Goal: Task Accomplishment & Management: Manage account settings

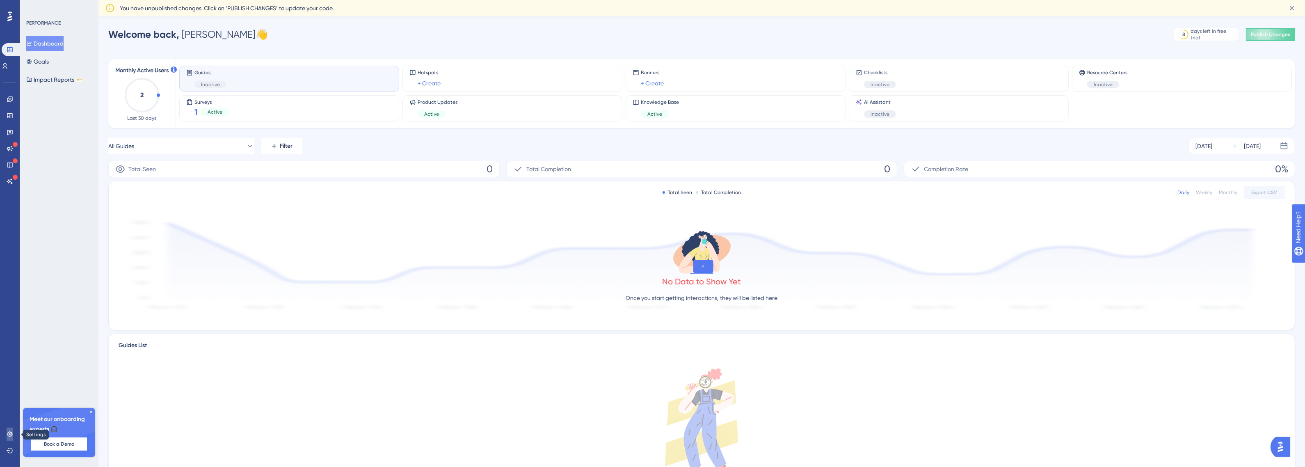
click at [13, 432] on link at bounding box center [10, 434] width 7 height 13
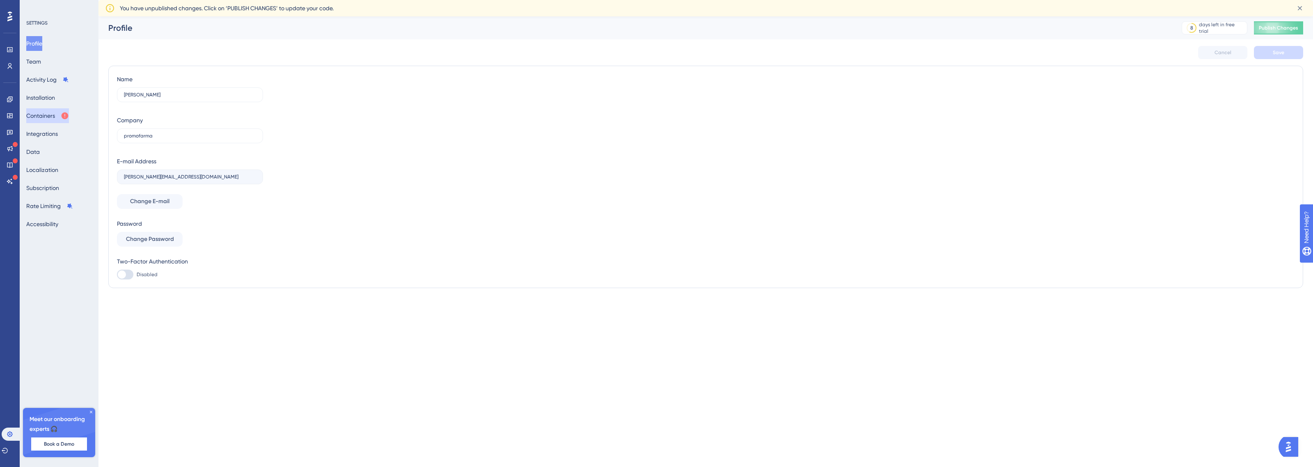
click at [61, 115] on button "Containers" at bounding box center [47, 115] width 43 height 15
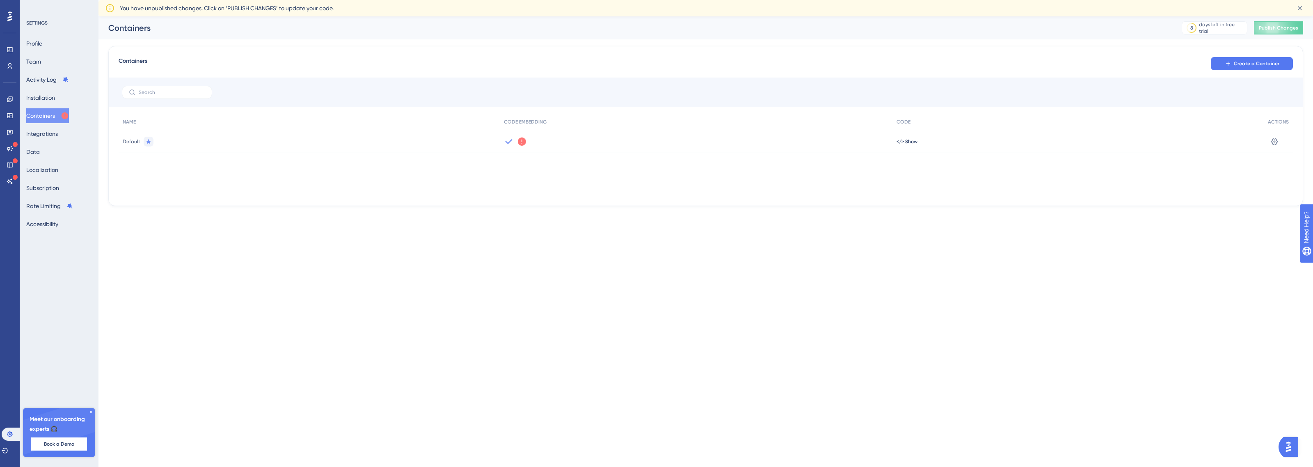
click at [423, 154] on div "NAME CODE EMBEDDING CODE ACTIONS Default We could not detect any activity from …" at bounding box center [706, 155] width 1174 height 82
click at [482, 139] on div "Default" at bounding box center [309, 141] width 381 height 23
click at [519, 137] on icon at bounding box center [522, 142] width 10 height 10
drag, startPoint x: 519, startPoint y: 142, endPoint x: 523, endPoint y: 140, distance: 4.2
click at [520, 142] on icon at bounding box center [522, 141] width 8 height 8
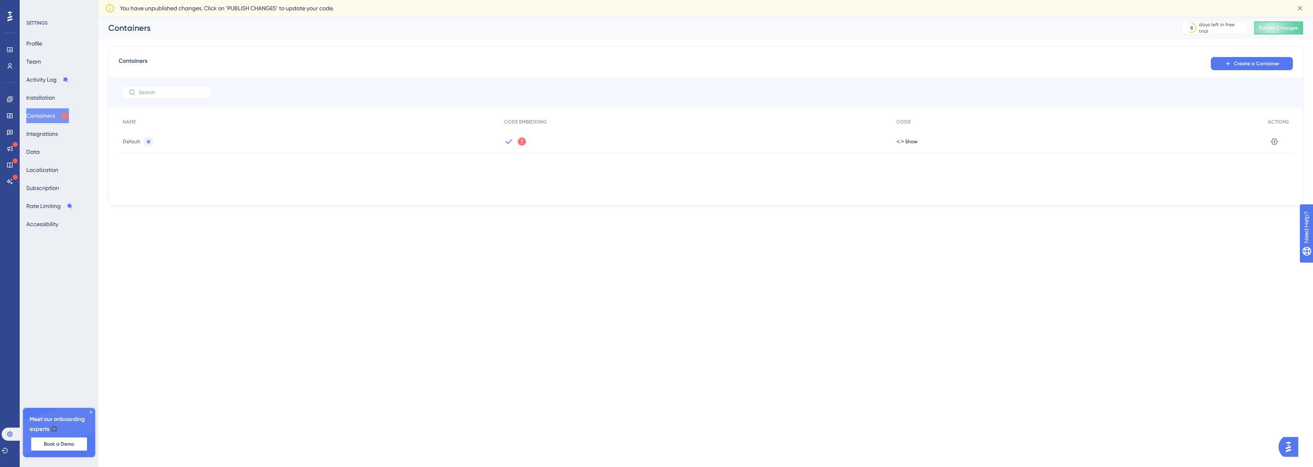
click at [519, 141] on icon at bounding box center [522, 141] width 8 height 8
click at [899, 142] on span "</> Show" at bounding box center [907, 141] width 21 height 7
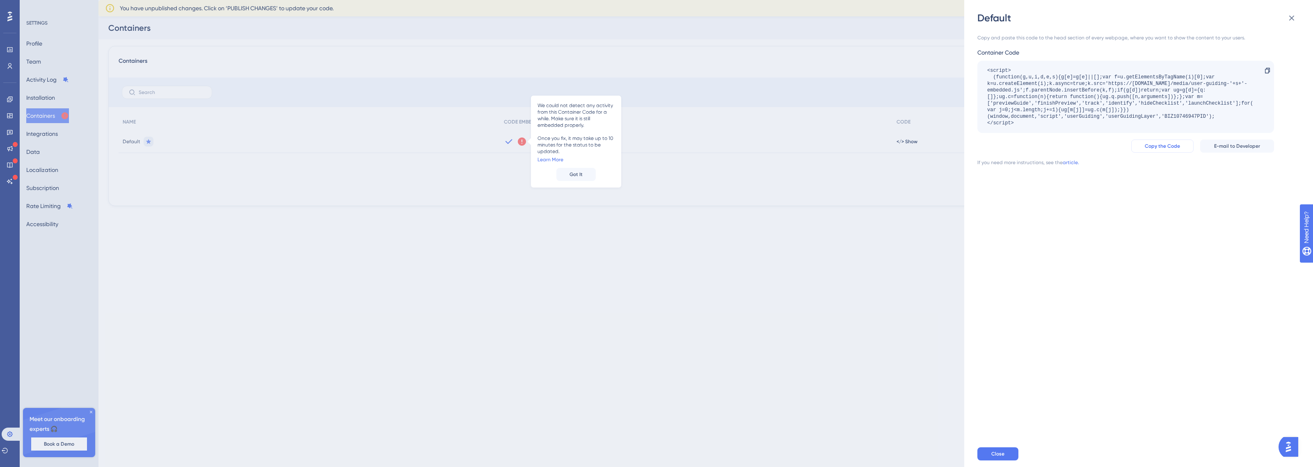
click at [1164, 147] on span "Copy the Code" at bounding box center [1162, 146] width 35 height 7
drag, startPoint x: 1033, startPoint y: 130, endPoint x: 979, endPoint y: 64, distance: 85.8
click at [979, 64] on div "<script> (function(g,u,i,d,e,s){g[e]=g[e]||[];var f=u.getElementsByTagName(i)[0…" at bounding box center [1125, 97] width 297 height 72
click at [1160, 147] on span "Copy the Code" at bounding box center [1162, 146] width 35 height 7
copy div "<script> (function(g,u,i,d,e,s){g[e]=g[e]||[];var f=u.getElementsByTagName(i)[0…"
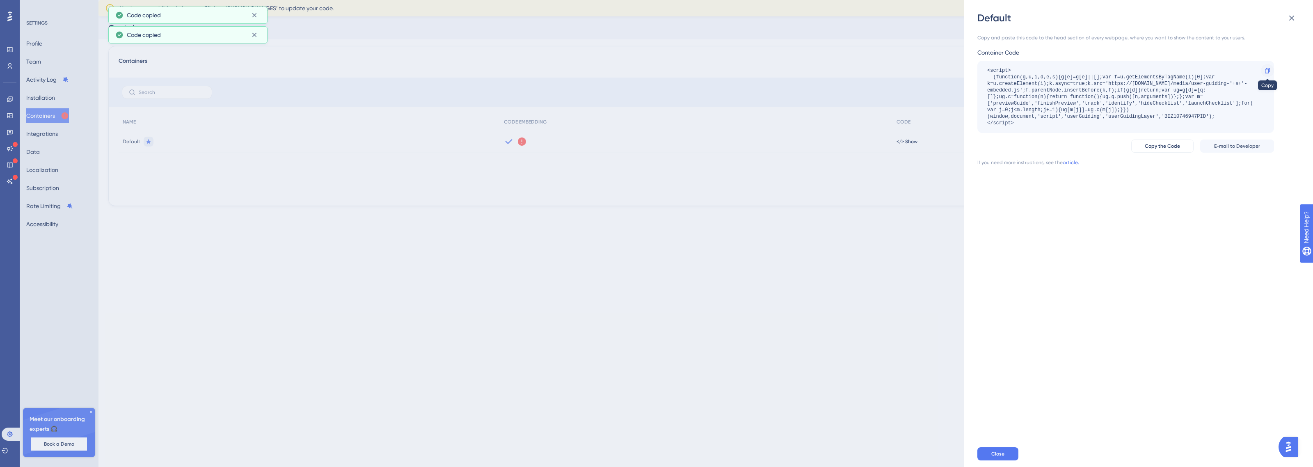
click at [1270, 70] on icon at bounding box center [1267, 70] width 7 height 7
click at [745, 91] on div "Default Copy and paste this code to the head section of every webpage, where yo…" at bounding box center [656, 233] width 1313 height 467
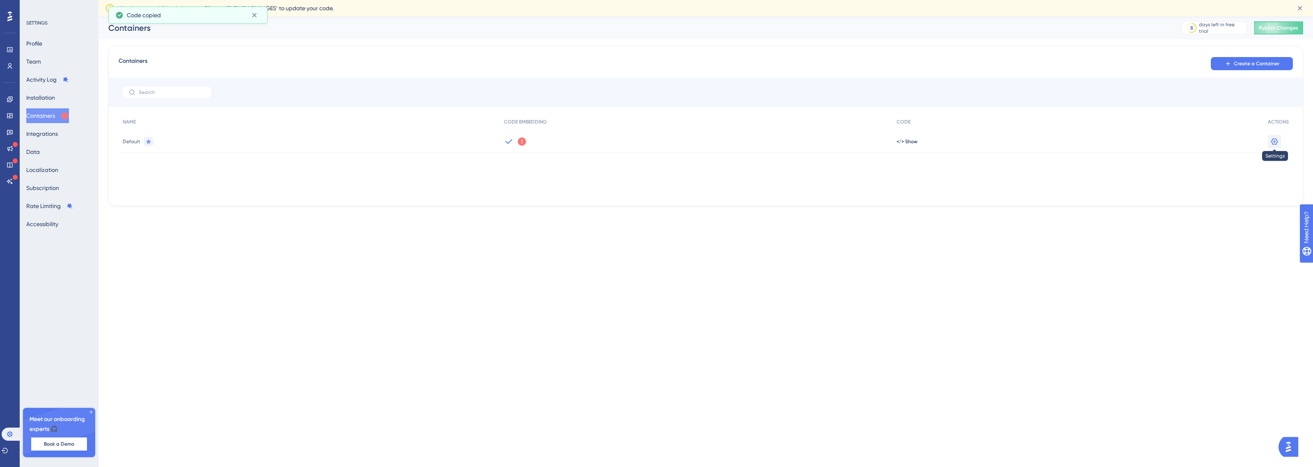
click at [1278, 140] on icon at bounding box center [1274, 141] width 8 height 8
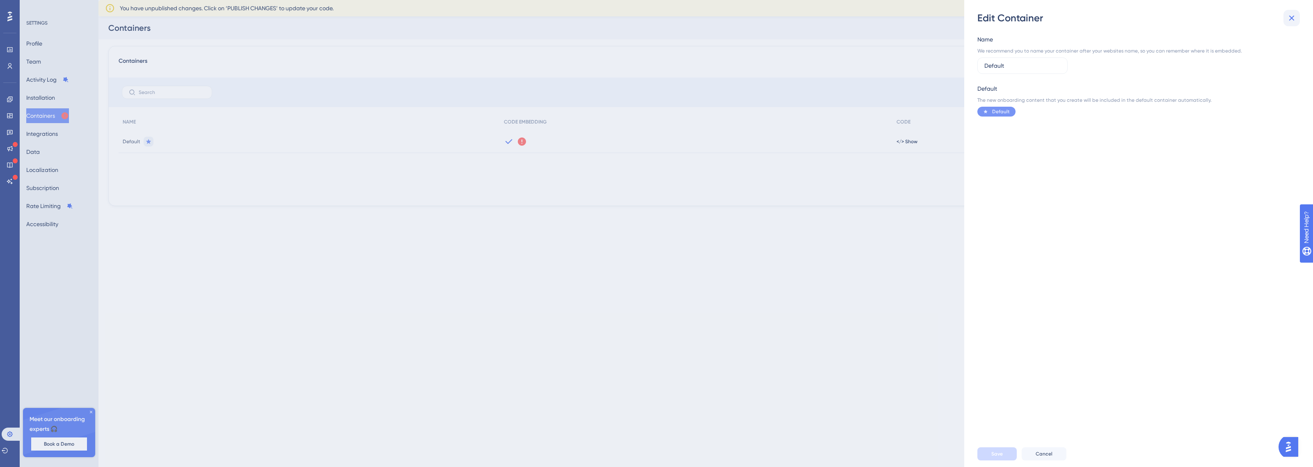
click at [1288, 19] on icon at bounding box center [1292, 18] width 10 height 10
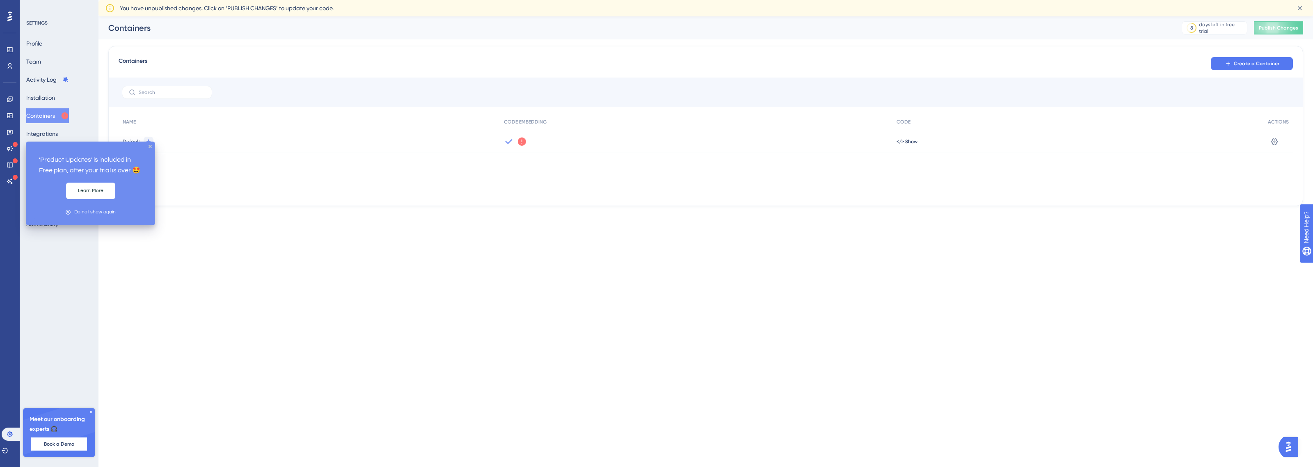
click at [59, 44] on div "Profile Team Activity Log Installation Containers Integrations Data Localizatio…" at bounding box center [59, 133] width 66 height 195
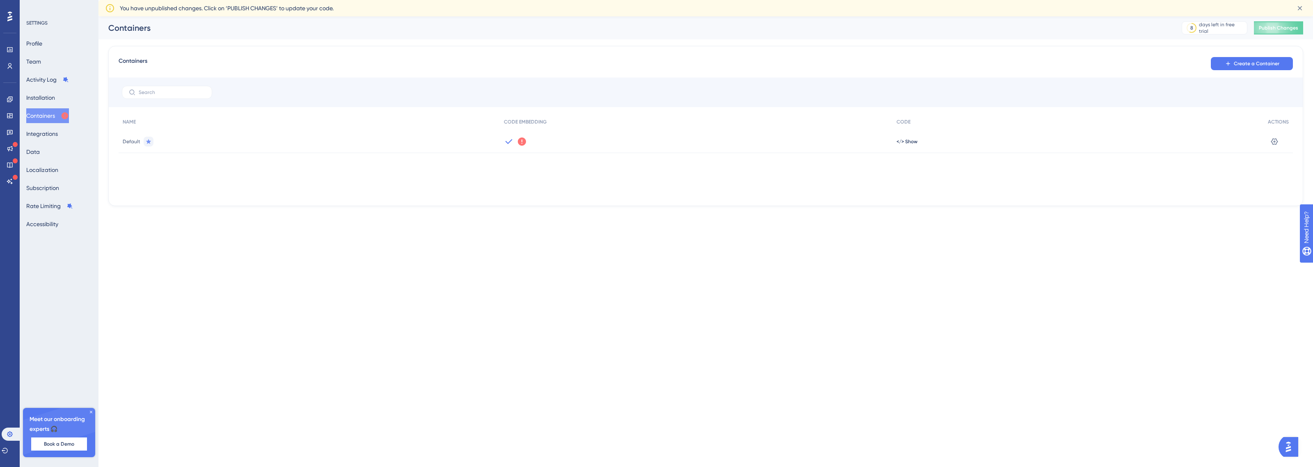
click at [37, 19] on div "SETTINGS Profile Team Activity Log Installation Containers Integrations Data Lo…" at bounding box center [59, 233] width 79 height 467
click at [12, 17] on div at bounding box center [9, 16] width 13 height 13
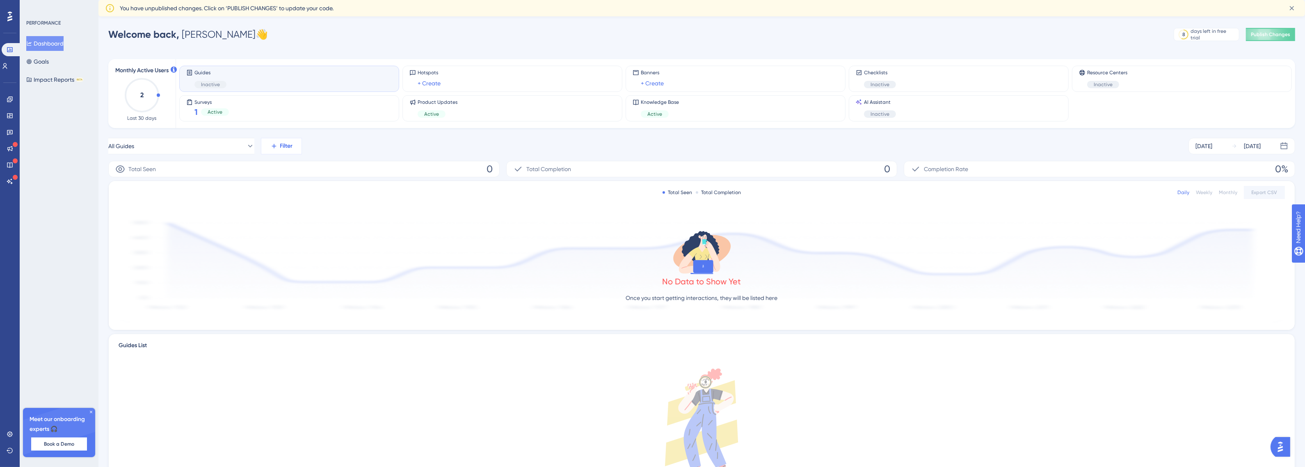
click at [268, 150] on button "Filter" at bounding box center [281, 146] width 41 height 16
click at [272, 150] on button "Filter" at bounding box center [281, 146] width 41 height 16
click at [1292, 7] on icon at bounding box center [1292, 8] width 8 height 8
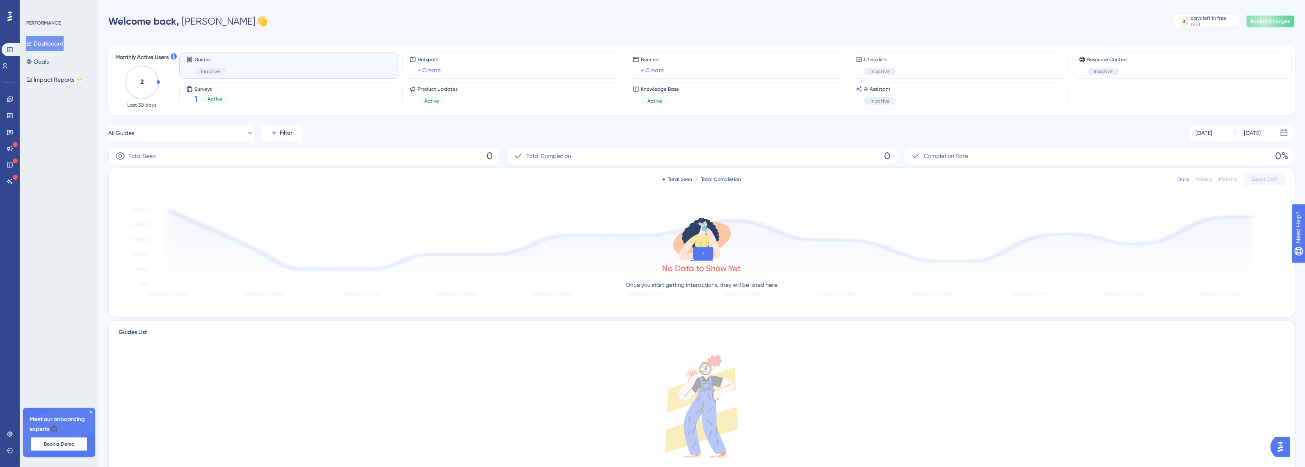
click at [1287, 17] on button "Publish Changes" at bounding box center [1270, 21] width 49 height 13
